Goal: Transaction & Acquisition: Book appointment/travel/reservation

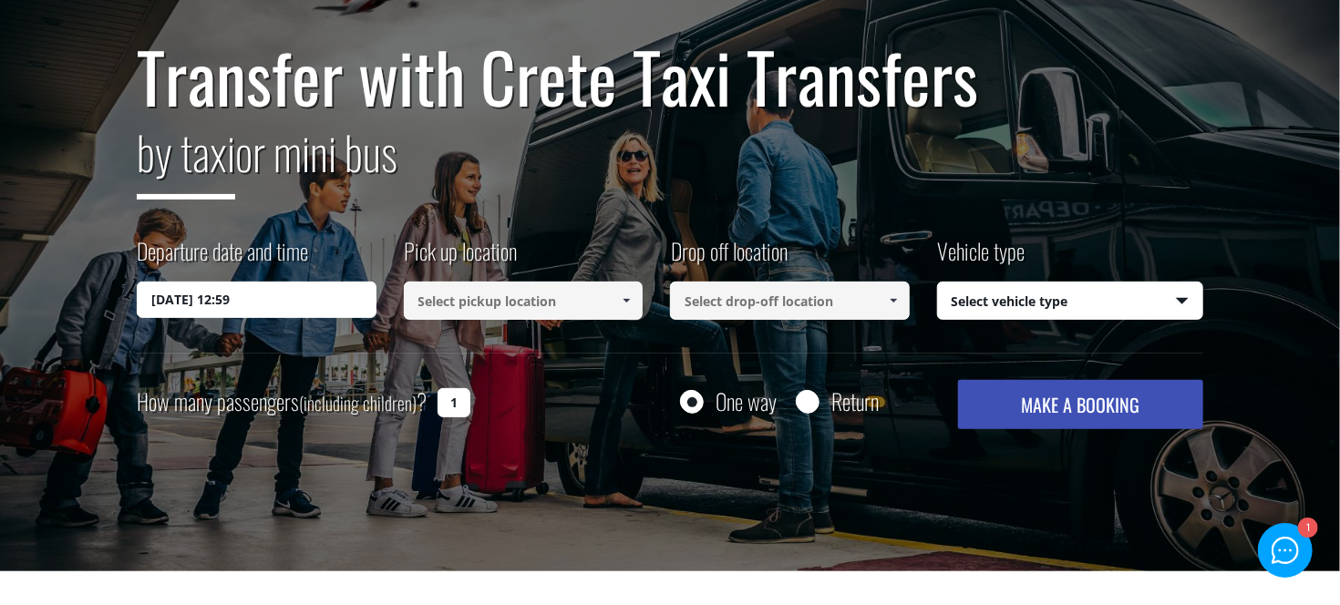
scroll to position [96, 0]
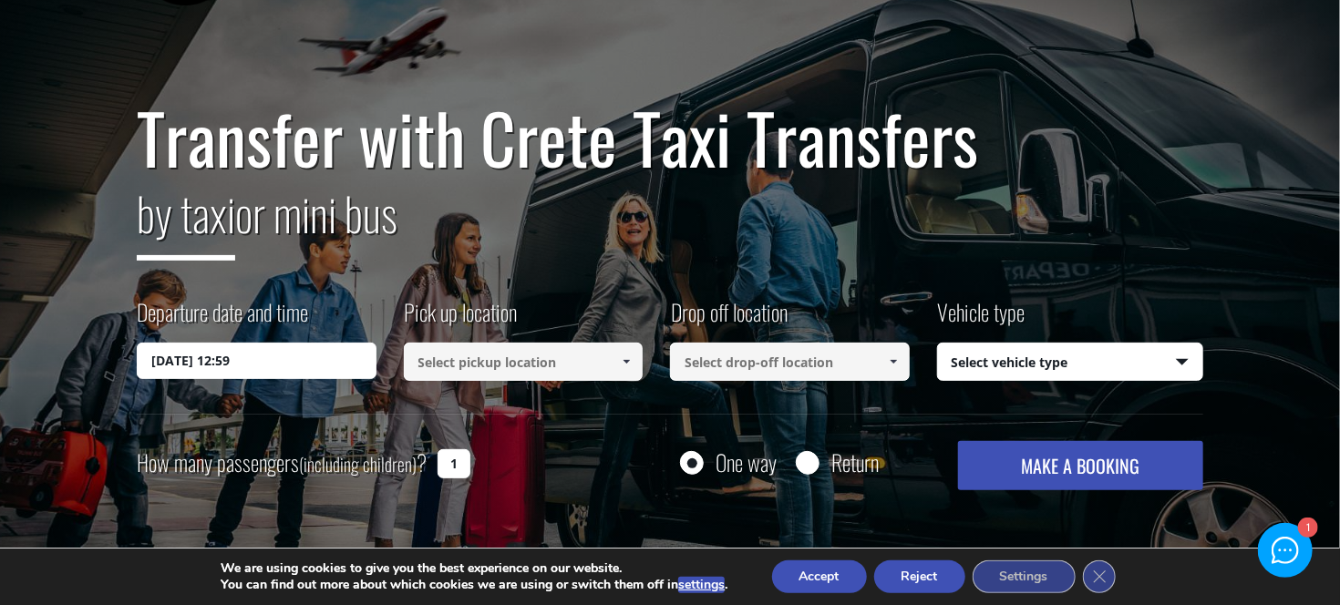
click at [341, 366] on input "16/08/2025 12:59" at bounding box center [257, 361] width 240 height 36
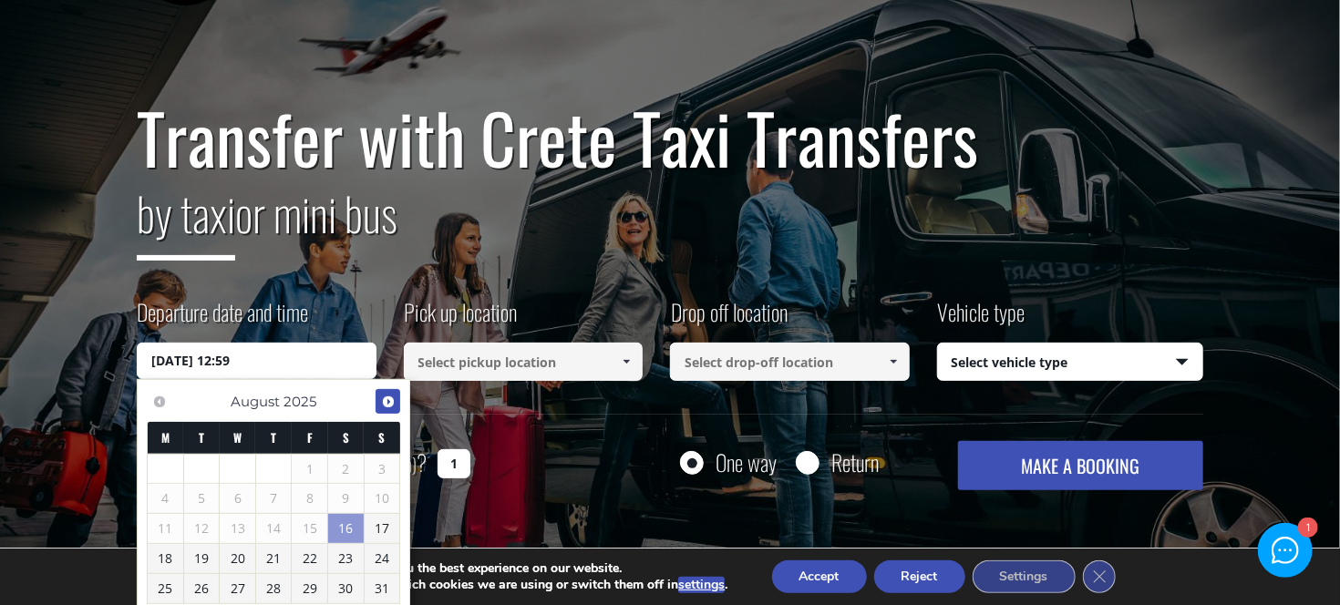
click at [386, 397] on span "Next" at bounding box center [388, 402] width 15 height 15
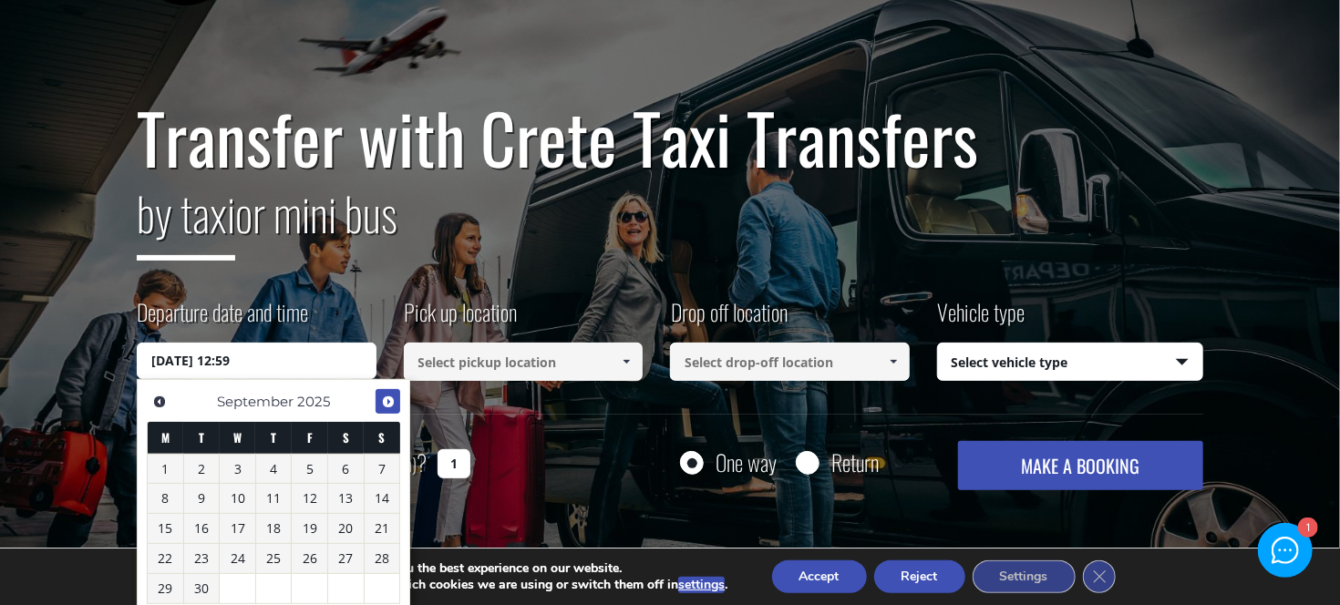
click at [386, 399] on span "Next" at bounding box center [388, 402] width 15 height 15
click at [289, 499] on link "9" at bounding box center [274, 498] width 36 height 29
type input "09/10/2025 00:00"
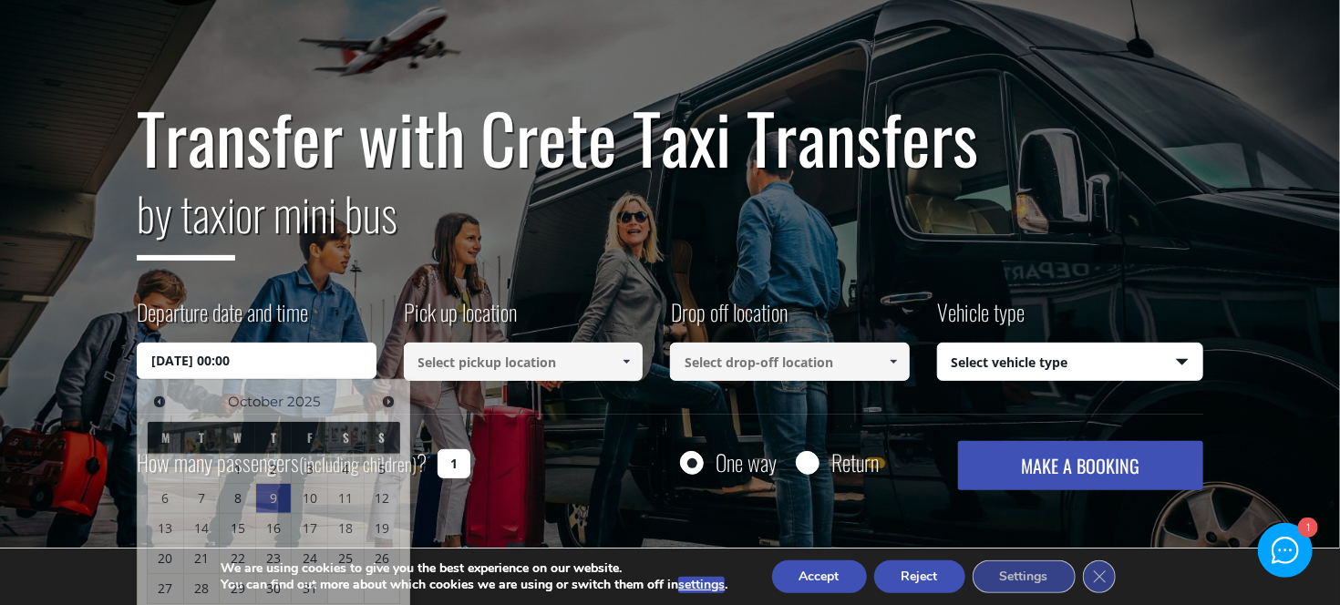
click at [614, 364] on link at bounding box center [626, 362] width 30 height 38
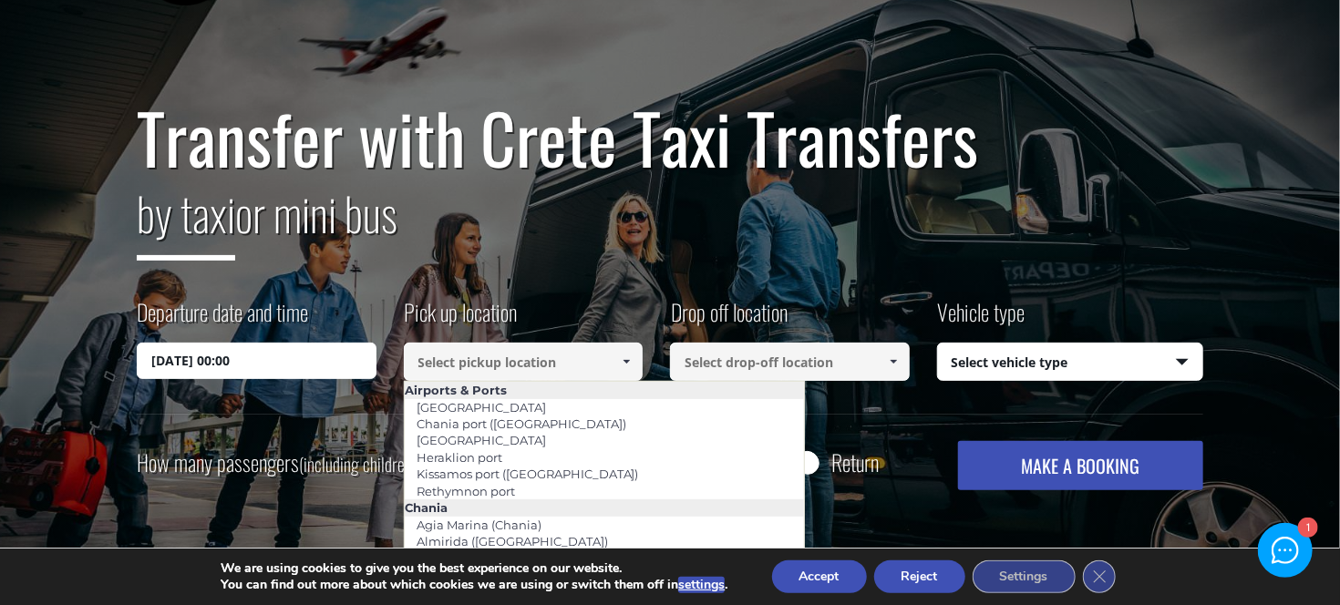
click at [614, 364] on link at bounding box center [626, 362] width 30 height 38
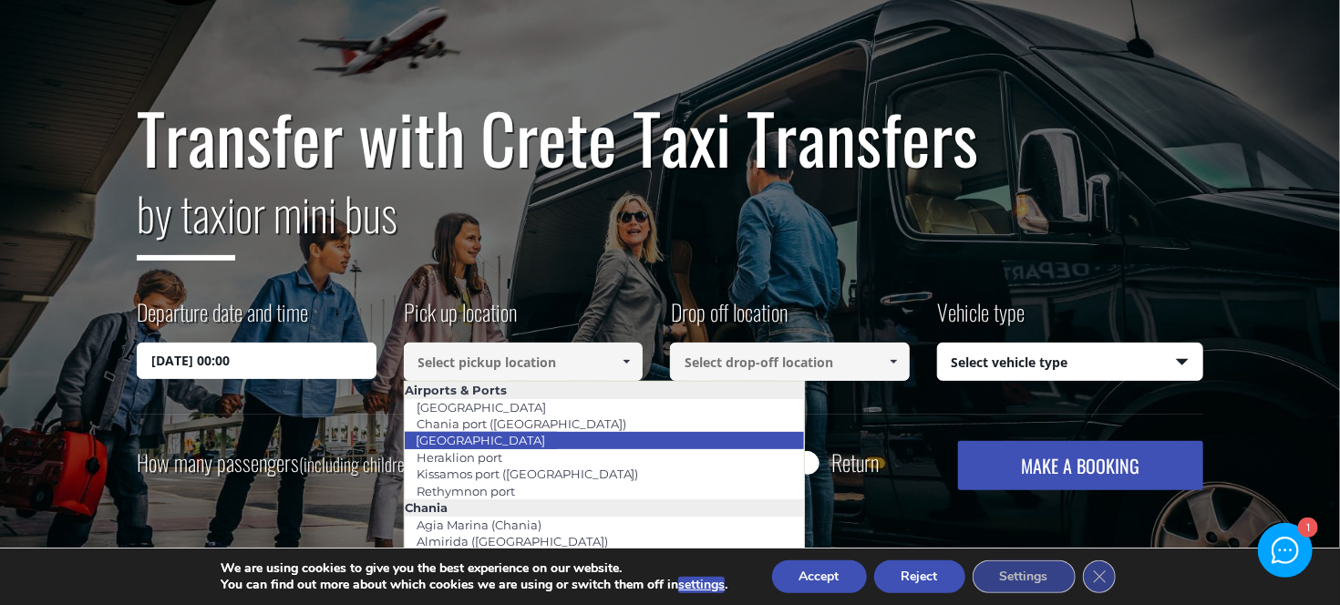
click at [553, 437] on li "[GEOGRAPHIC_DATA]" at bounding box center [604, 440] width 399 height 16
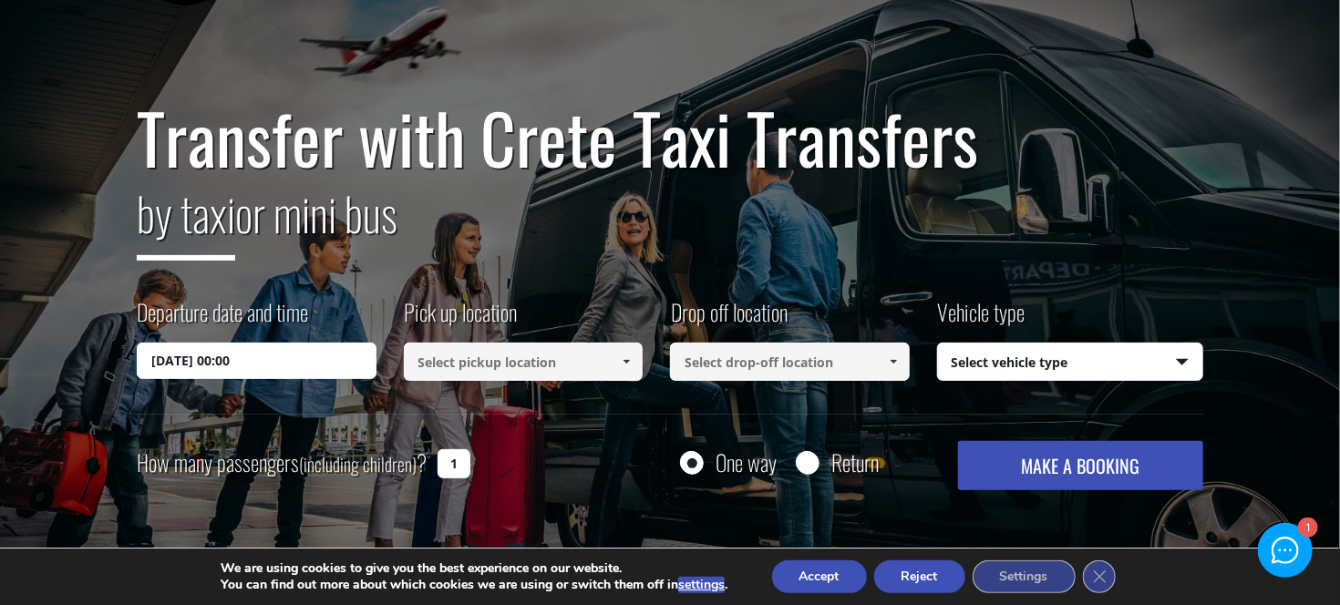
type input "[GEOGRAPHIC_DATA]"
click at [780, 362] on input at bounding box center [790, 362] width 240 height 38
click at [895, 366] on span at bounding box center [893, 361] width 15 height 15
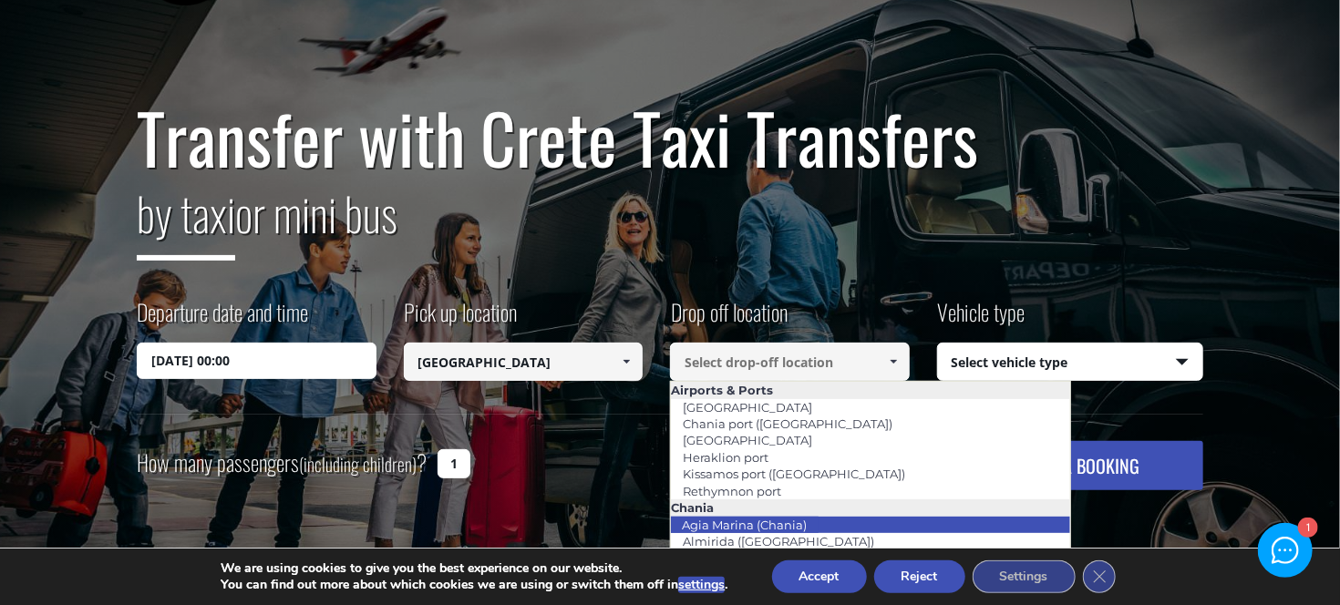
click at [806, 523] on link "Agia Marina (Chania)" at bounding box center [744, 525] width 149 height 26
type input "Agia Marina (Chania)"
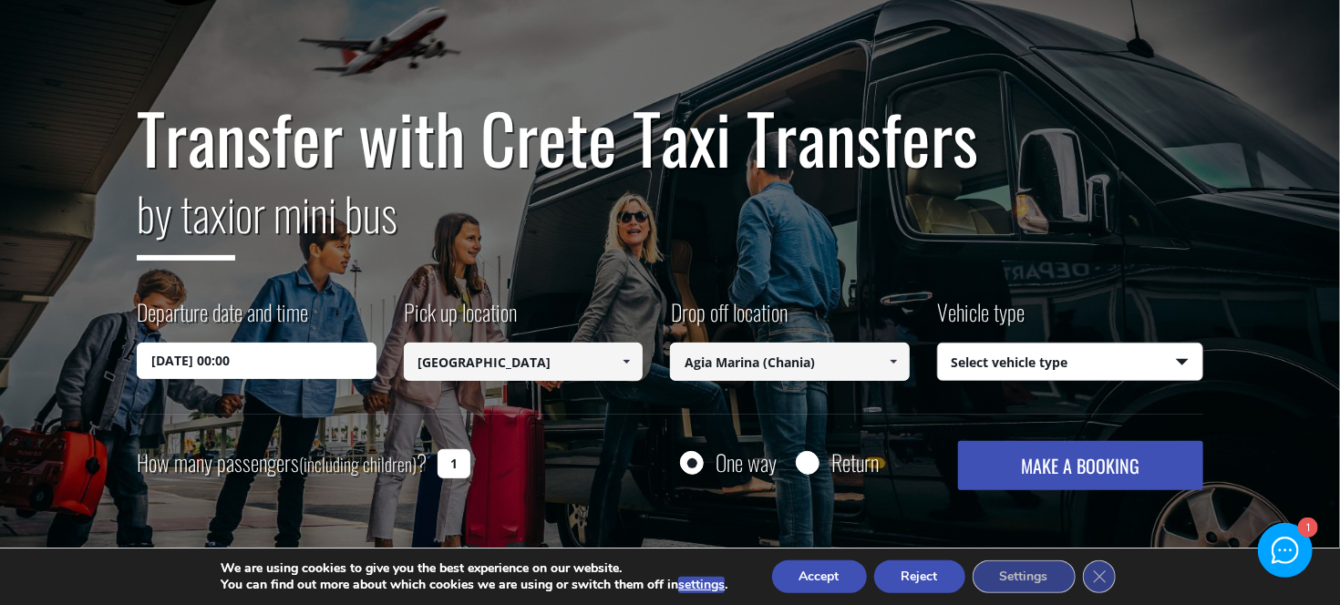
click at [938, 344] on select "Select vehicle type Taxi (4 passengers) Mercedes E Class Mini Van (7 passengers…" at bounding box center [1070, 363] width 265 height 38
select select "541"
click option "Mini Van (7 passengers) [PERSON_NAME]" at bounding box center [0, 0] width 0 height 0
click at [1059, 464] on button "MAKE A BOOKING" at bounding box center [1080, 465] width 245 height 49
